Goal: Book appointment/travel/reservation

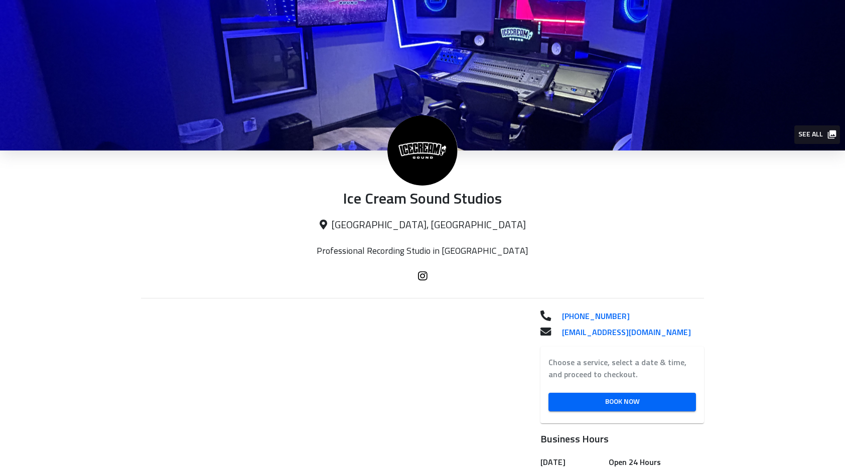
click at [725, 21] on img at bounding box center [422, 75] width 845 height 150
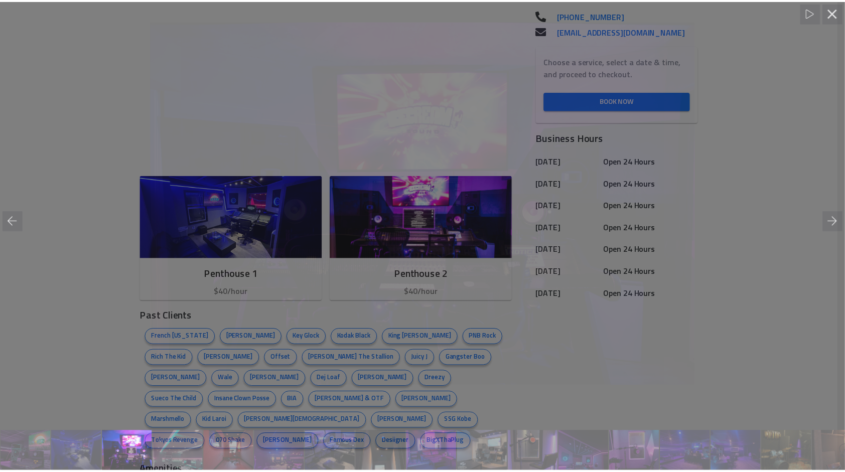
scroll to position [0, 103]
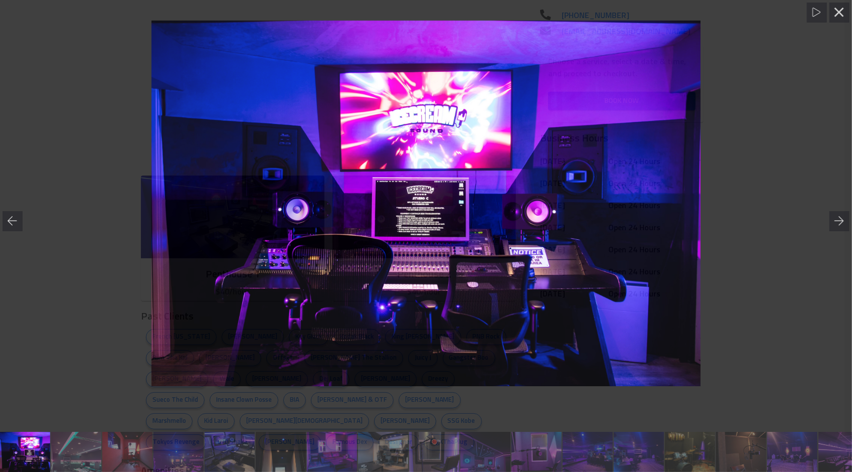
click at [637, 390] on div at bounding box center [426, 203] width 852 height 407
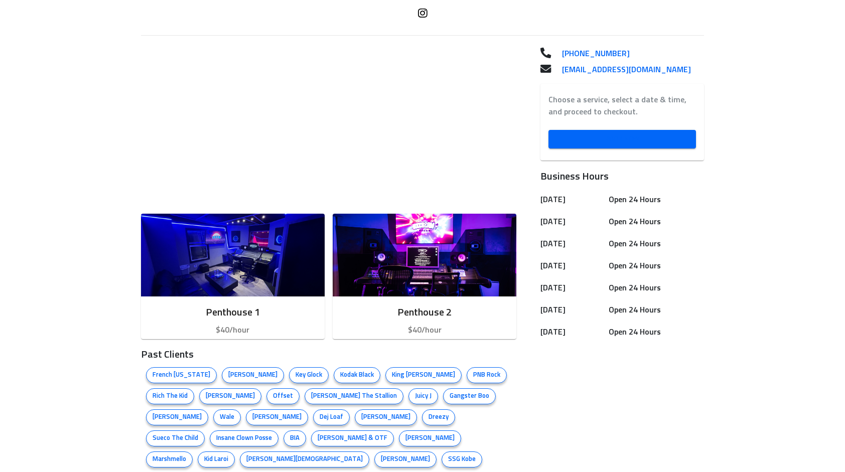
scroll to position [201, 0]
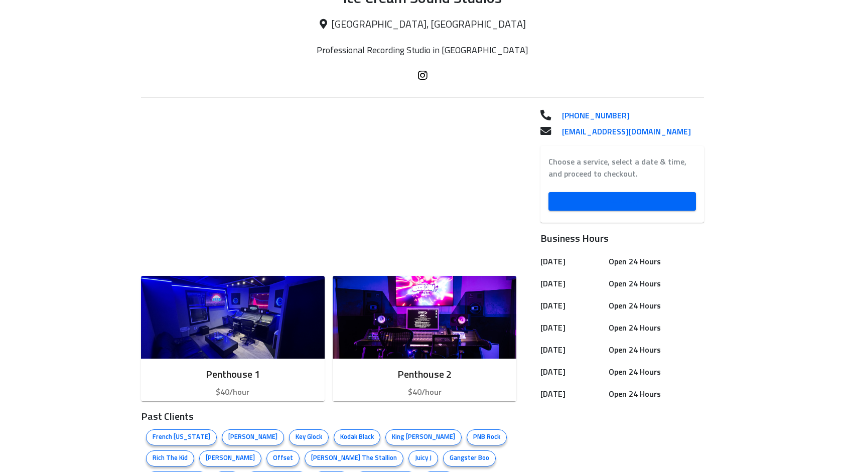
click at [607, 198] on span "Book Now" at bounding box center [621, 201] width 131 height 13
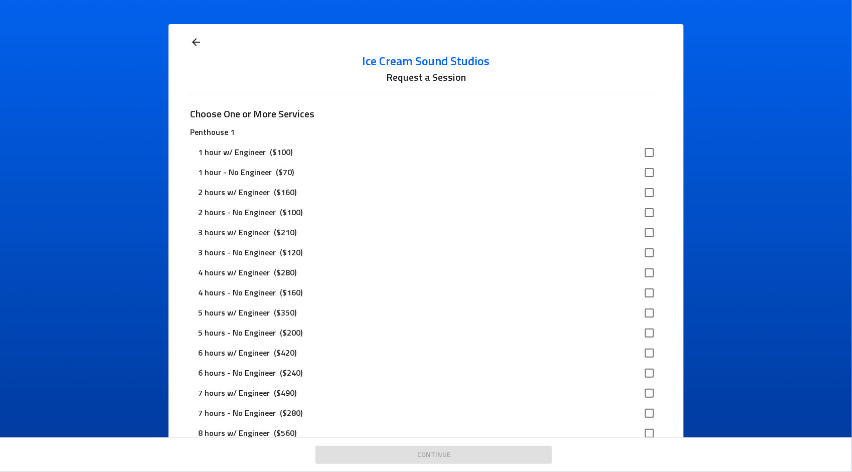
click at [195, 44] on icon at bounding box center [196, 42] width 12 height 12
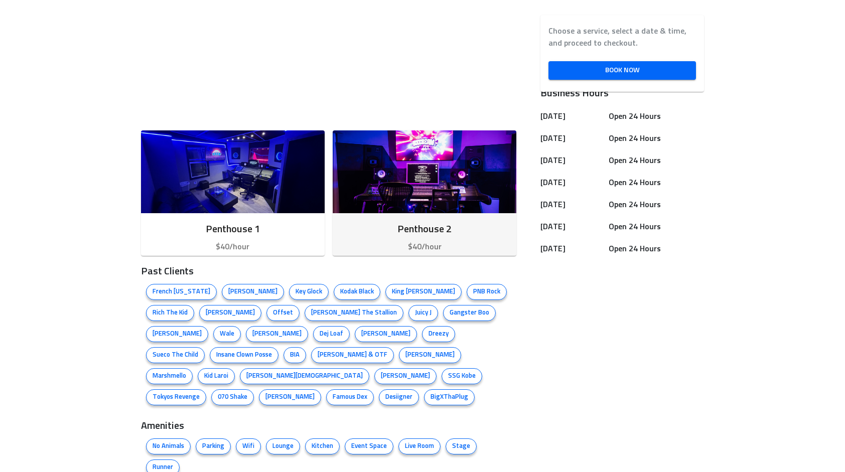
scroll to position [222, 0]
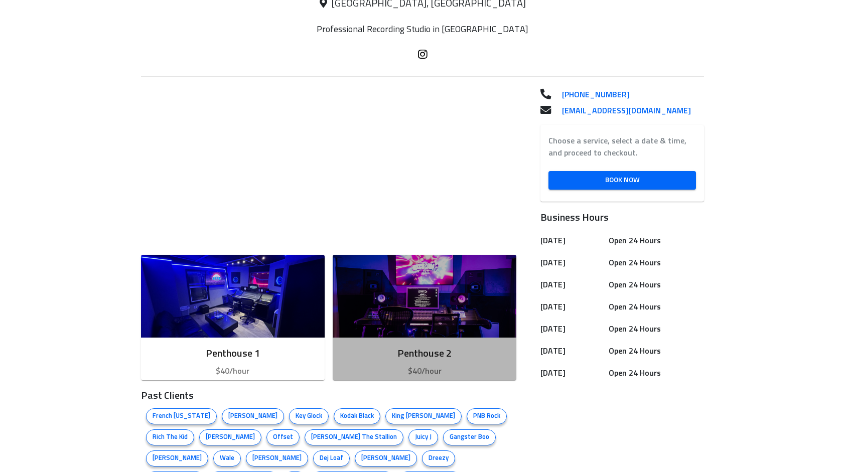
click at [421, 303] on img "button" at bounding box center [424, 296] width 184 height 83
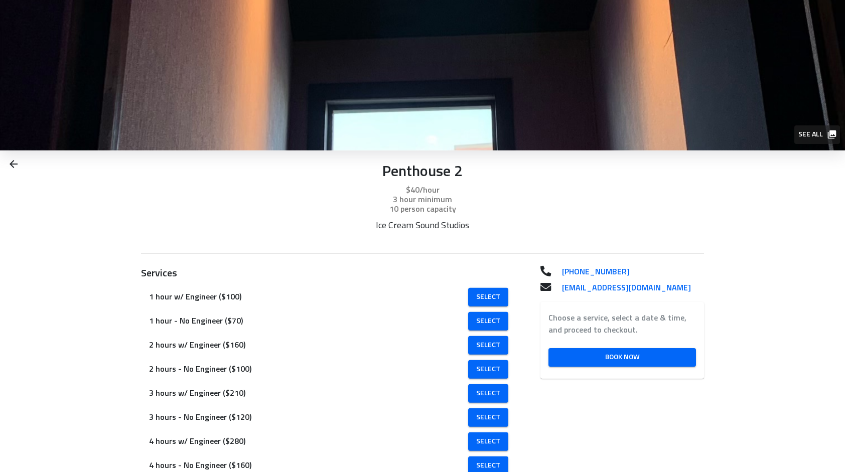
click at [8, 162] on icon at bounding box center [14, 164] width 12 height 12
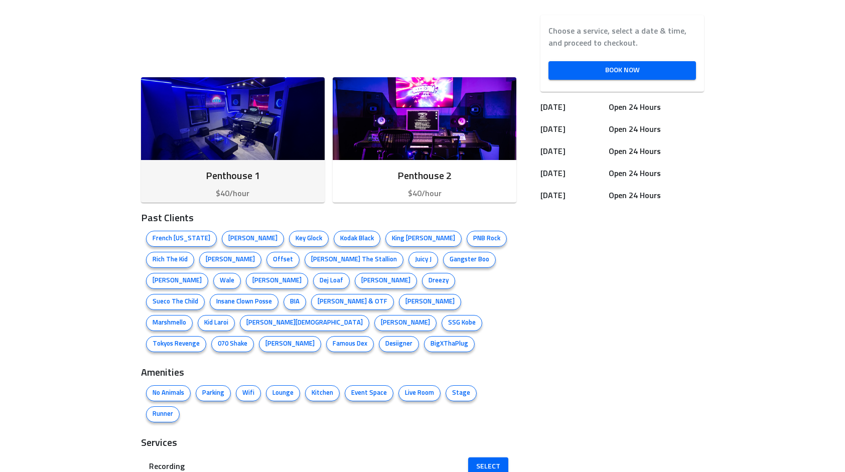
scroll to position [401, 0]
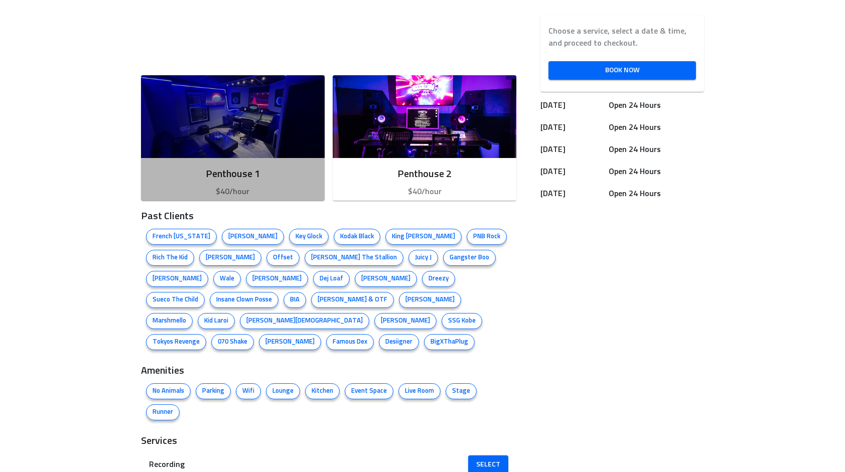
click at [282, 142] on img "button" at bounding box center [233, 116] width 184 height 83
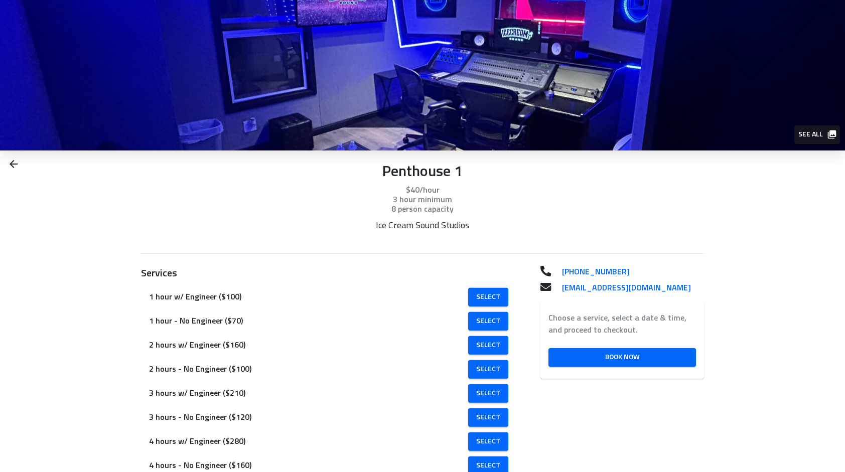
click at [18, 160] on icon at bounding box center [14, 164] width 12 height 12
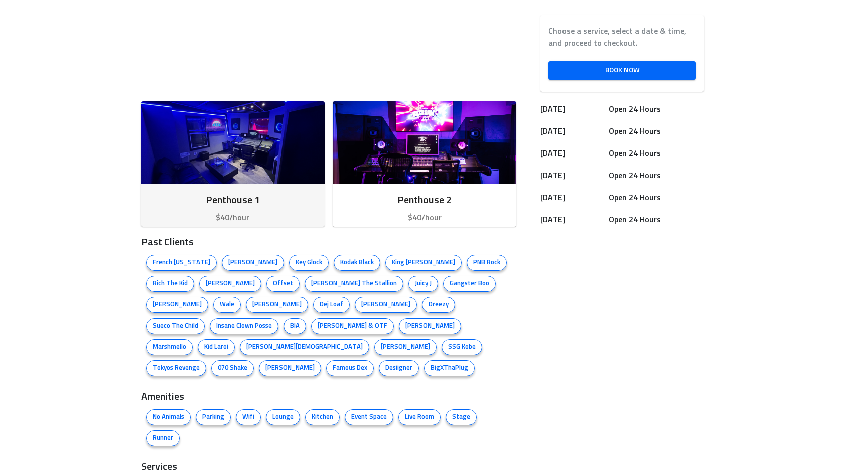
scroll to position [401, 0]
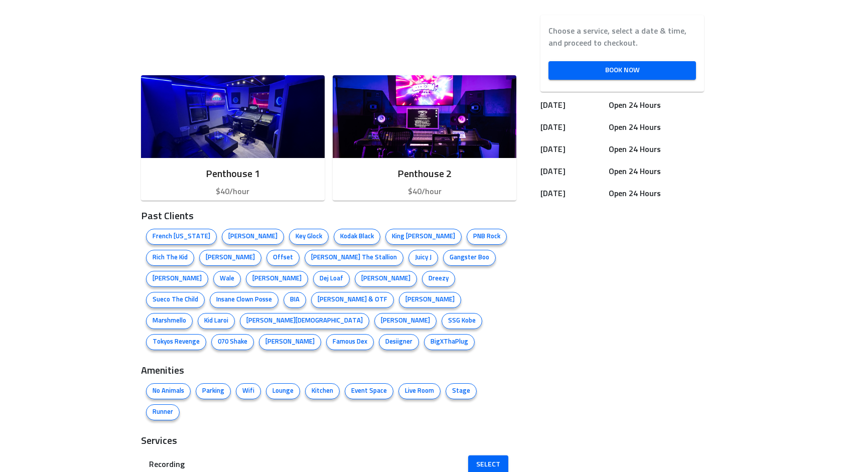
click at [657, 198] on h6 "Open 24 Hours" at bounding box center [653, 194] width 91 height 14
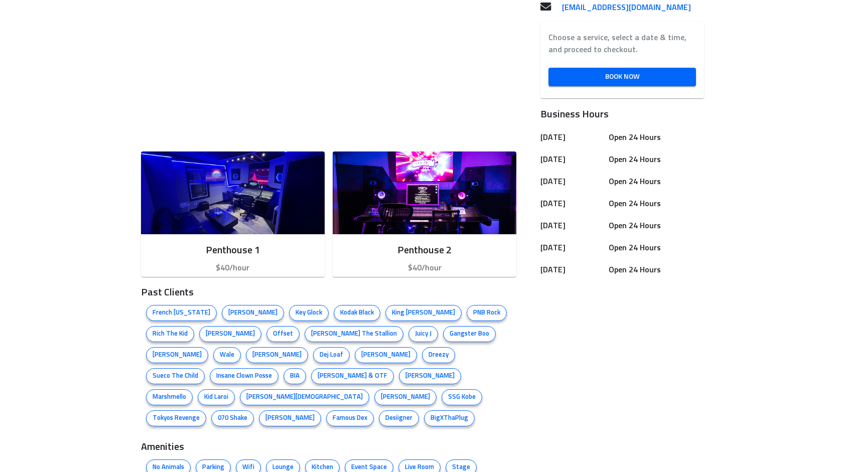
scroll to position [322, 0]
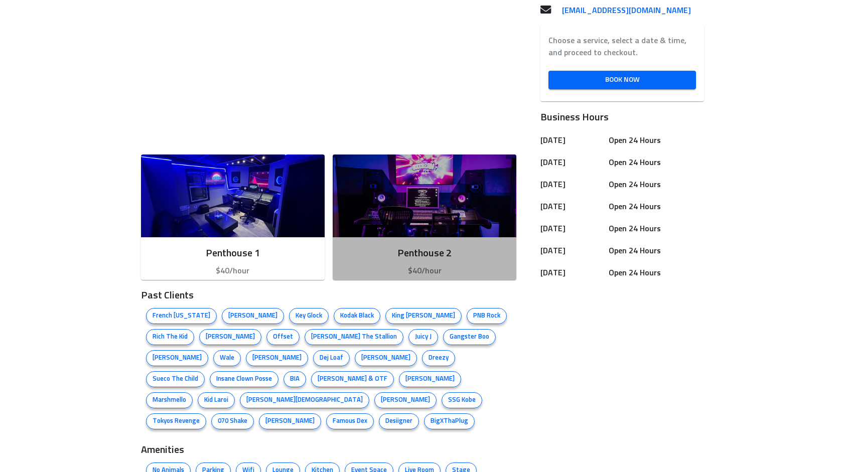
click at [402, 202] on img "button" at bounding box center [424, 195] width 184 height 83
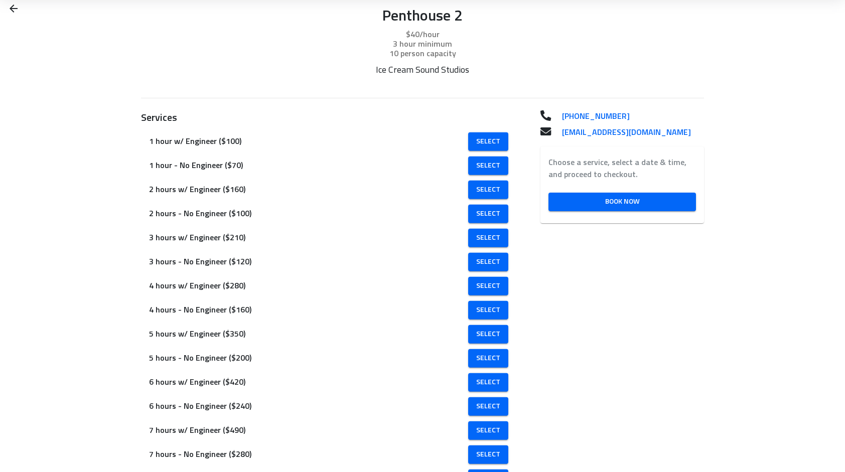
scroll to position [150, 0]
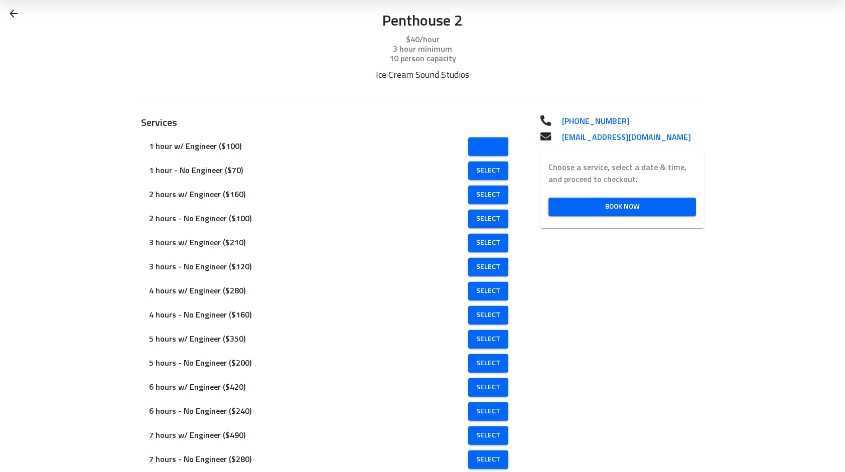
click at [489, 147] on span "Select" at bounding box center [488, 146] width 24 height 13
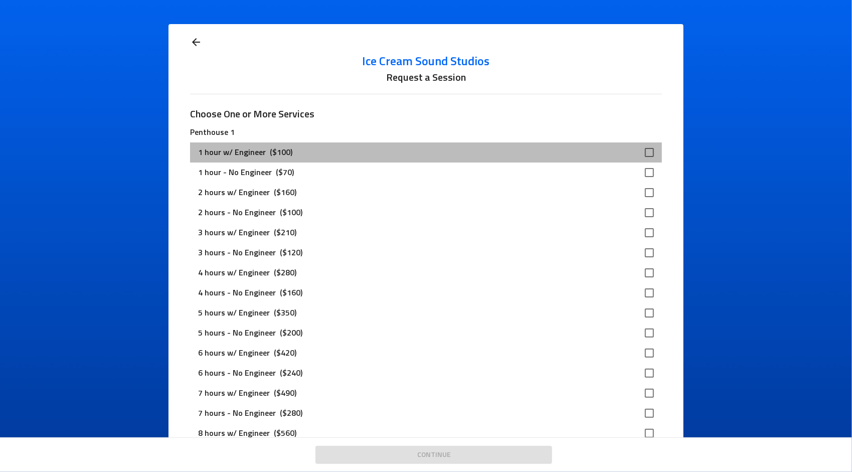
click at [510, 154] on div "1 hour w/ Engineer ($100)" at bounding box center [418, 152] width 440 height 12
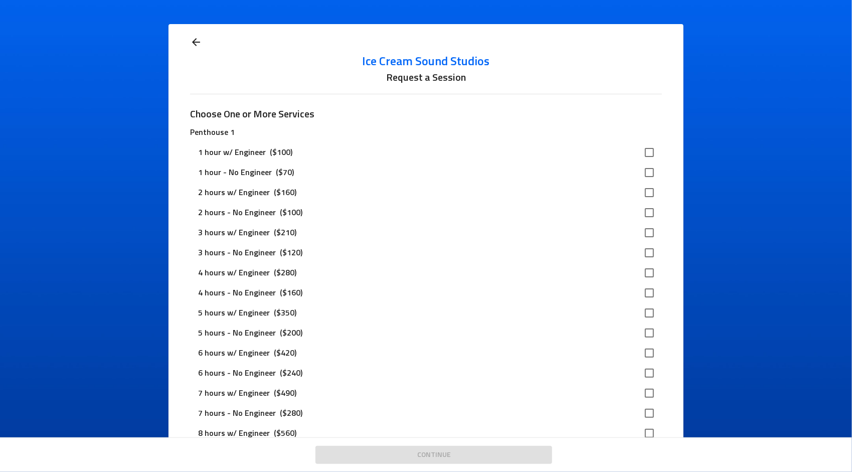
click at [645, 149] on input "checkbox" at bounding box center [649, 152] width 21 height 21
checkbox input "true"
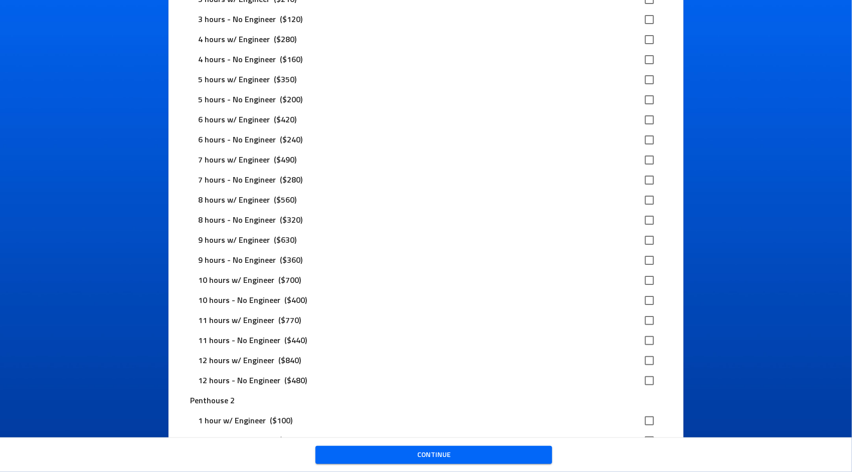
scroll to position [238, 0]
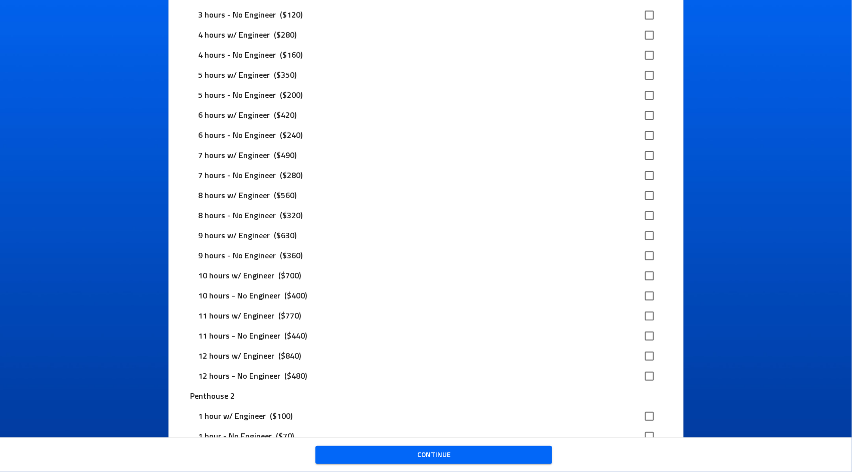
drag, startPoint x: 823, startPoint y: 163, endPoint x: 834, endPoint y: 99, distance: 65.6
click at [834, 99] on div "Ice Cream Sound Studios Request a Session Choose One or More Services Penthouse…" at bounding box center [426, 219] width 852 height 438
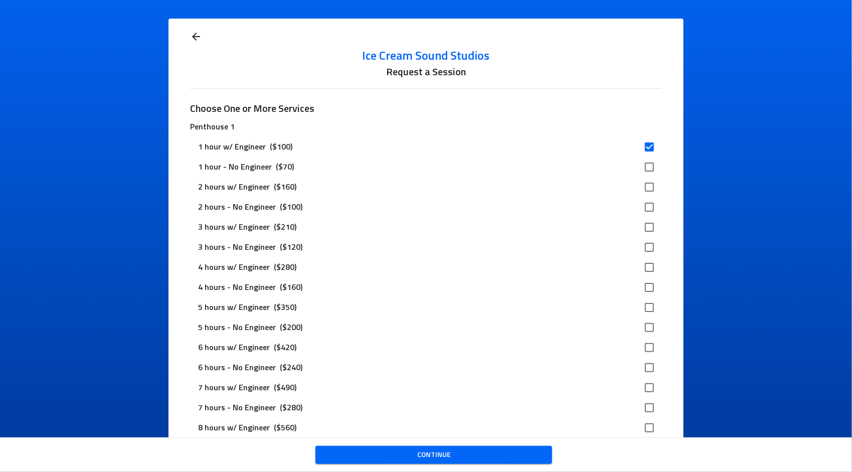
scroll to position [0, 0]
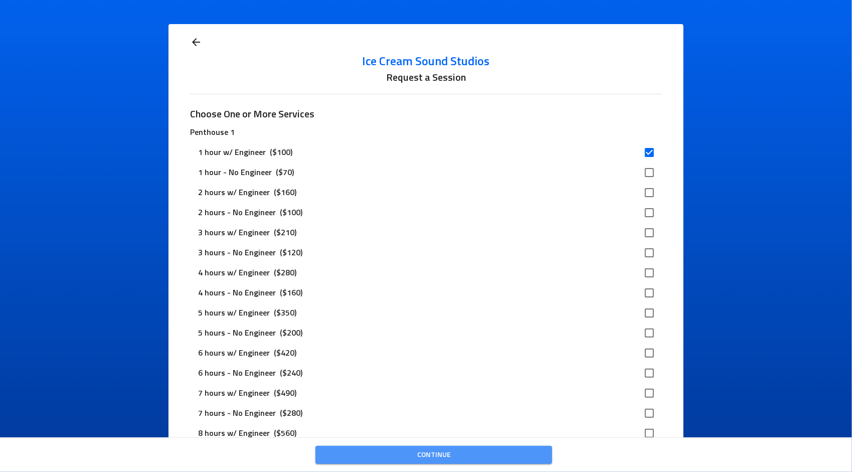
click at [504, 449] on span "Continue" at bounding box center [433, 455] width 221 height 13
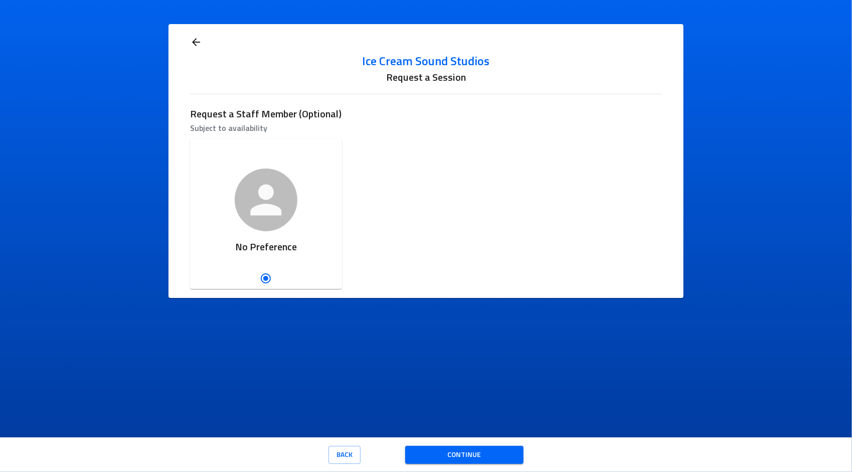
click at [449, 201] on div "Ice Cream Sound Studios Studio Manager [MEDICAL_DATA] Recording Engineer No Pre…" at bounding box center [426, 213] width 480 height 158
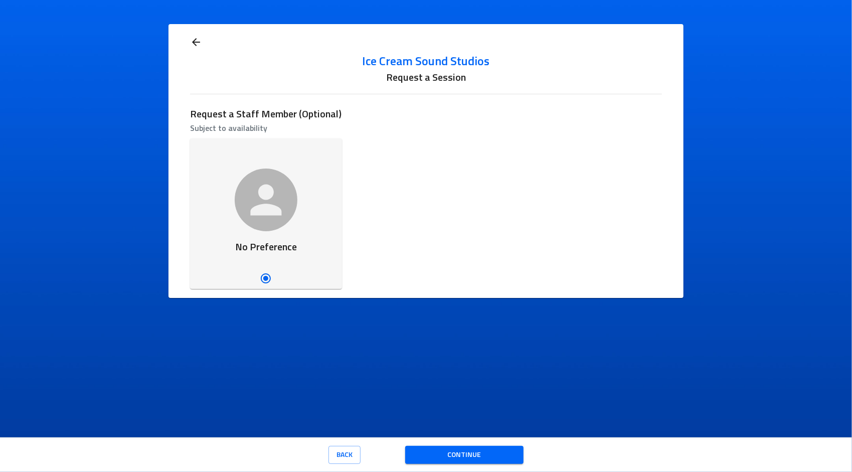
drag, startPoint x: 253, startPoint y: 177, endPoint x: 265, endPoint y: 182, distance: 13.7
click at [256, 178] on icon "button" at bounding box center [266, 200] width 47 height 47
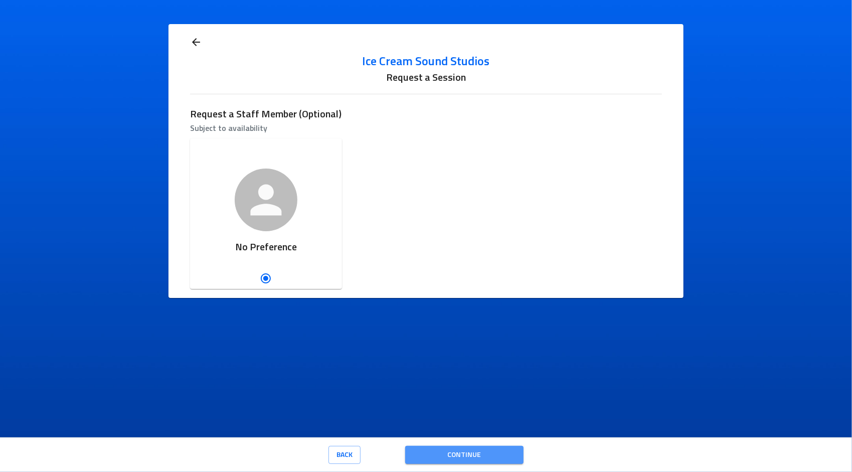
click at [463, 452] on span "Continue" at bounding box center [464, 455] width 102 height 13
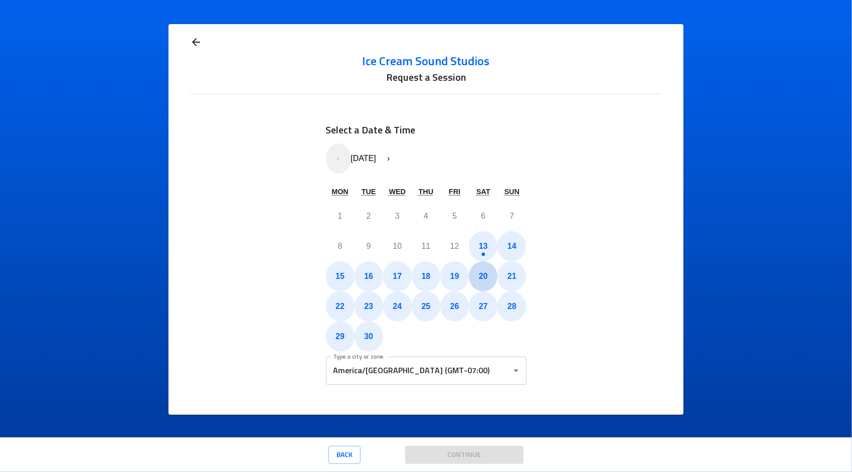
click at [492, 281] on button "20" at bounding box center [483, 276] width 29 height 30
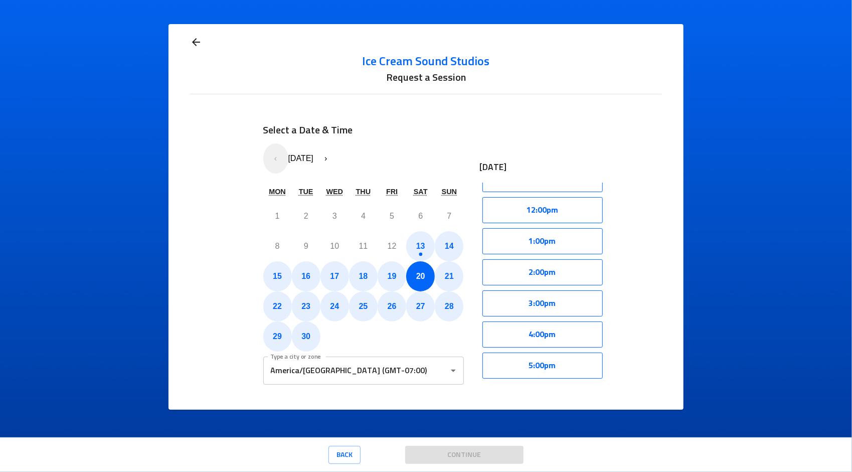
scroll to position [354, 0]
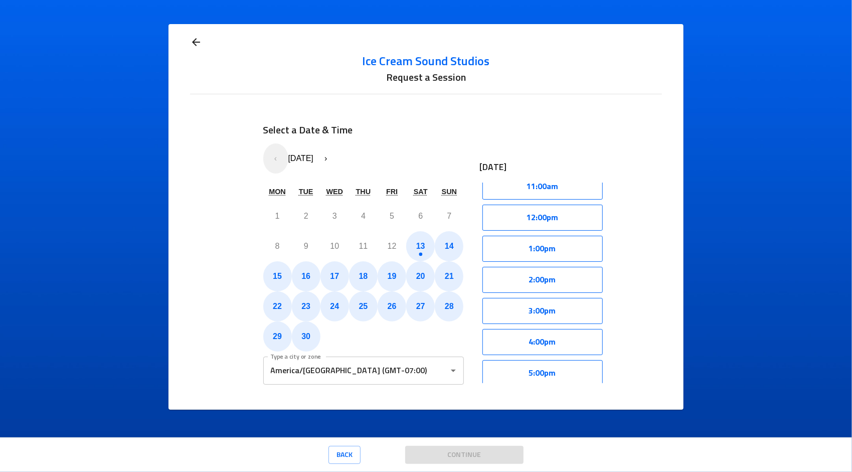
click at [565, 233] on div "1:00pm" at bounding box center [542, 248] width 125 height 31
click at [563, 224] on button "12:00pm" at bounding box center [542, 218] width 120 height 26
click at [584, 225] on button "Select" at bounding box center [574, 218] width 57 height 26
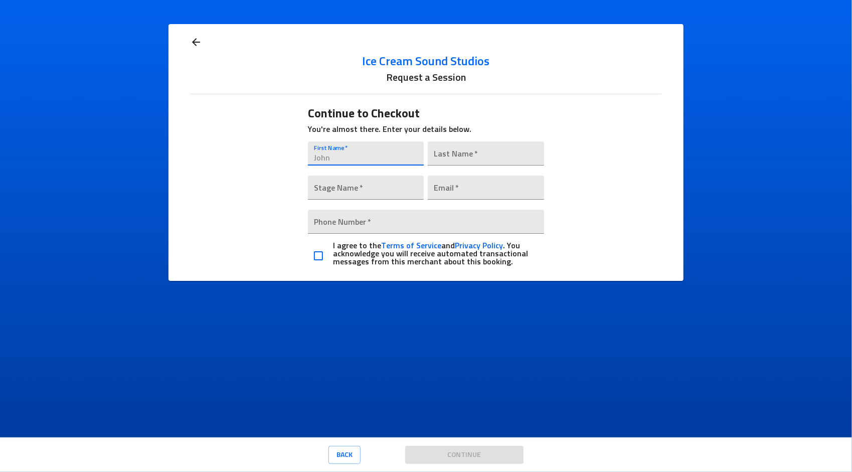
click at [363, 151] on input "text" at bounding box center [366, 153] width 116 height 24
type input "Doniol"
type input "[PERSON_NAME]"
type input "[EMAIL_ADDRESS][DOMAIN_NAME]"
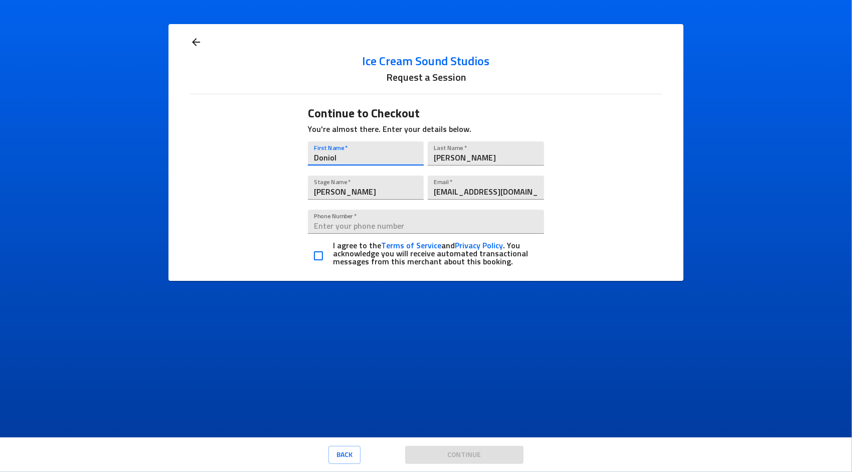
type input "[PHONE_NUMBER]"
click at [318, 254] on input "checkbox" at bounding box center [318, 255] width 21 height 21
checkbox input "true"
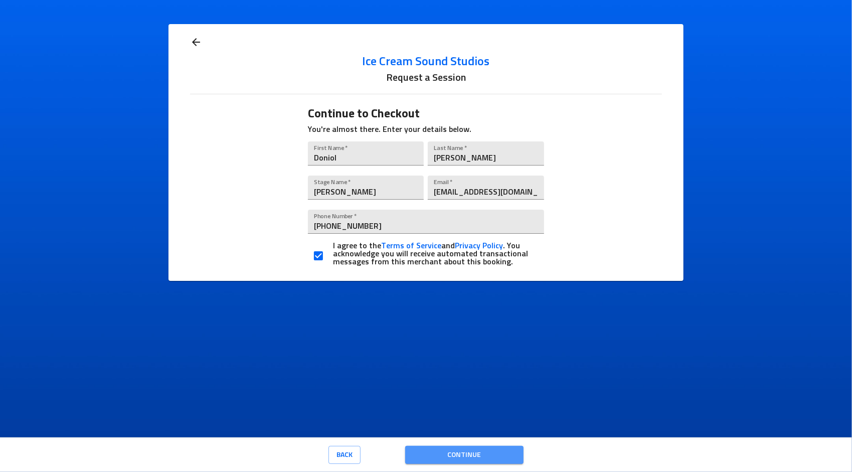
click at [455, 454] on span "Continue" at bounding box center [464, 455] width 102 height 13
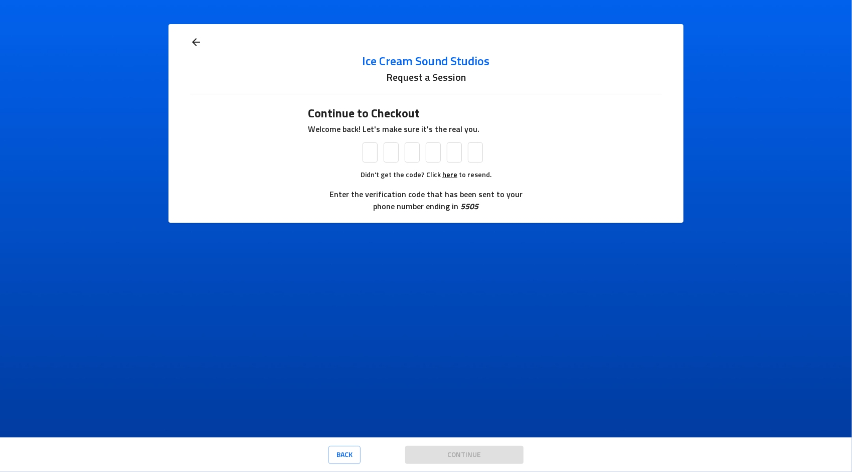
type input "1"
type input "8"
type input "4"
type input "5"
type input "1"
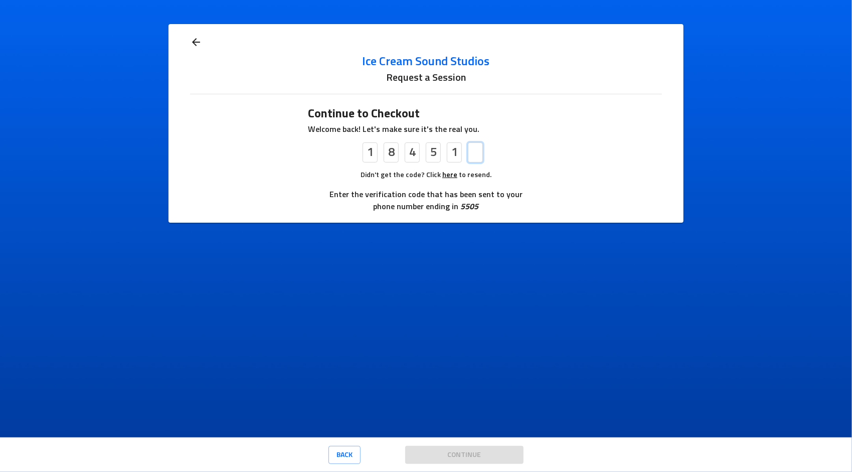
type input "1"
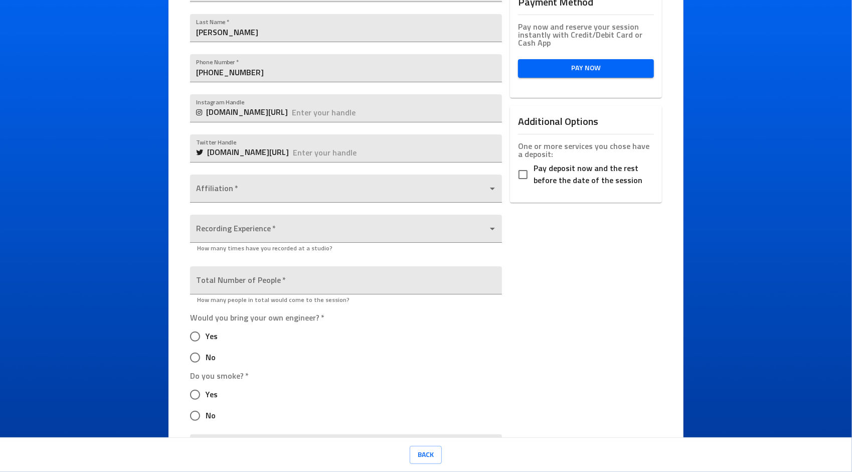
scroll to position [301, 0]
